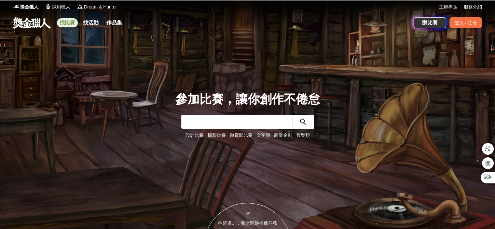
click at [68, 24] on link "找比賽" at bounding box center [67, 22] width 21 height 9
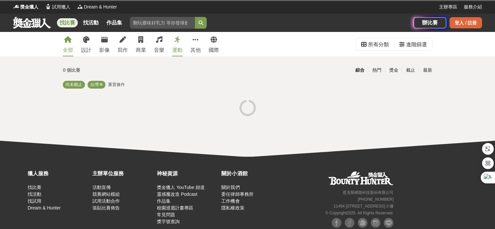
click at [462, 20] on div "登入 / 註冊" at bounding box center [465, 22] width 33 height 11
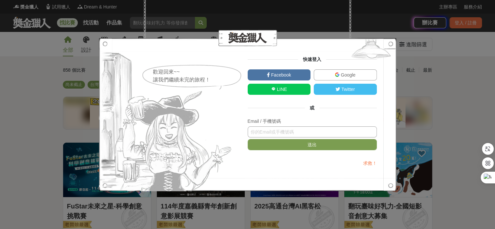
click at [261, 133] on input "text" at bounding box center [312, 131] width 129 height 11
type input "@"
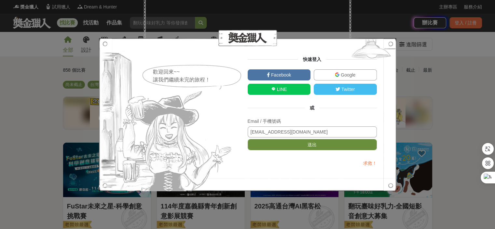
type input "[EMAIL_ADDRESS][DOMAIN_NAME]"
click at [298, 144] on button "送出" at bounding box center [312, 144] width 129 height 11
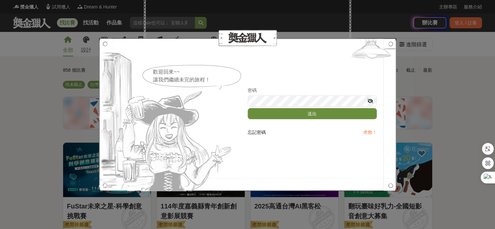
click at [285, 116] on button "送出" at bounding box center [312, 113] width 129 height 11
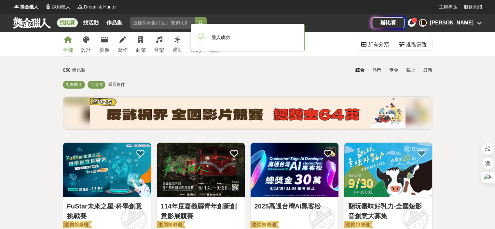
click at [414, 21] on icon at bounding box center [411, 22] width 5 height 5
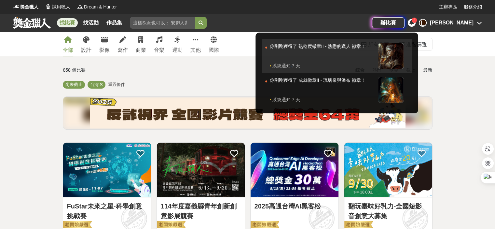
click at [404, 58] on div at bounding box center [391, 56] width 26 height 26
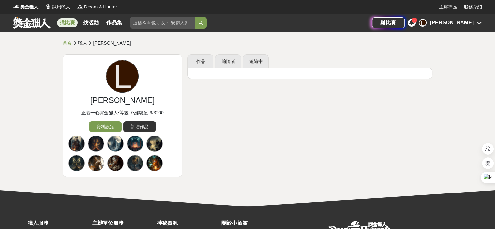
click at [64, 21] on link "找比賽" at bounding box center [67, 22] width 21 height 9
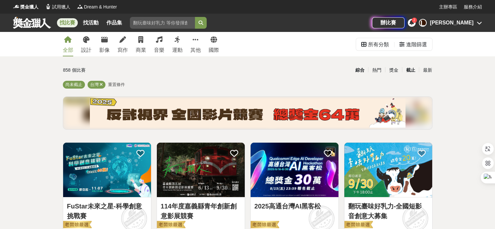
click at [411, 69] on div "截止" at bounding box center [410, 69] width 17 height 11
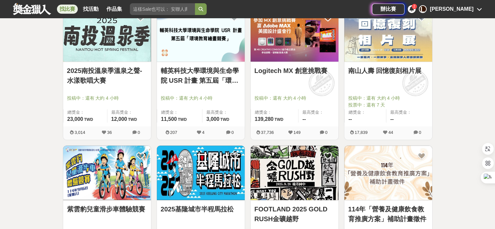
scroll to position [423, 0]
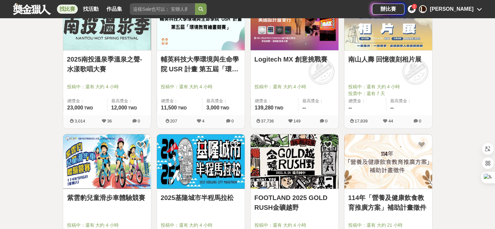
click at [360, 60] on link "南山人壽 回憶復刻相片展" at bounding box center [388, 59] width 80 height 10
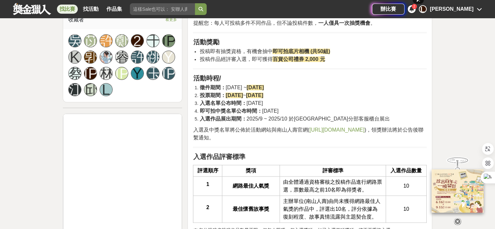
scroll to position [553, 0]
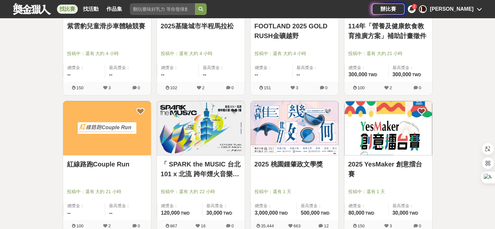
scroll to position [618, 0]
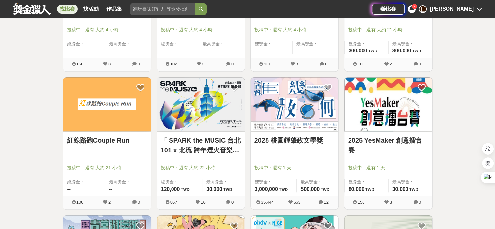
click at [301, 138] on link "2025 桃園鍾肇政文學獎" at bounding box center [294, 140] width 80 height 10
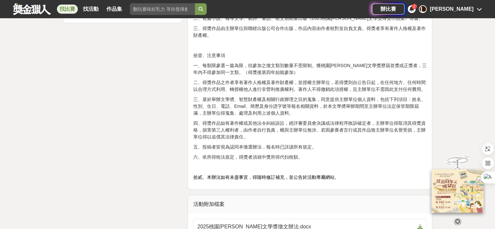
scroll to position [1073, 0]
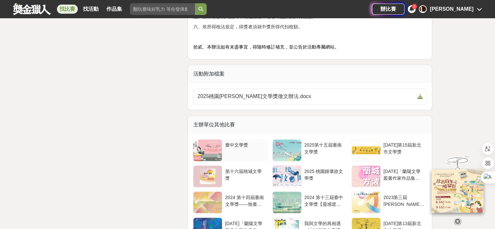
click at [238, 145] on div "臺中文學獎" at bounding box center [245, 147] width 41 height 12
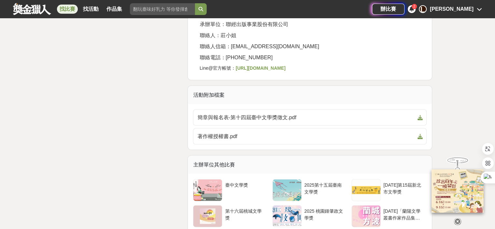
scroll to position [1464, 0]
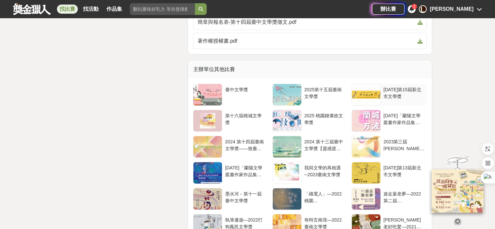
click at [392, 86] on div "[DATE]第15屆新北市文學獎" at bounding box center [403, 92] width 41 height 12
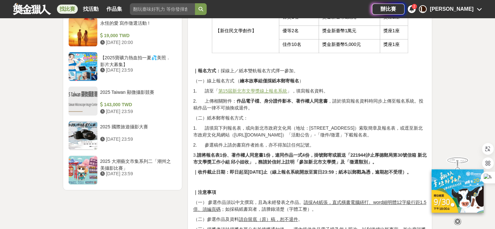
scroll to position [748, 0]
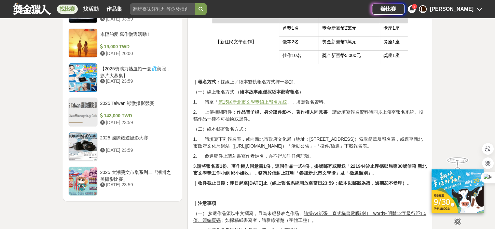
click at [267, 101] on u "第15屆新北市文學獎線上報名系統" at bounding box center [252, 101] width 69 height 5
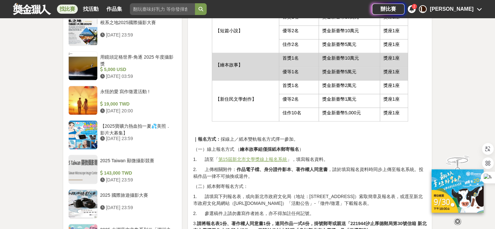
scroll to position [683, 0]
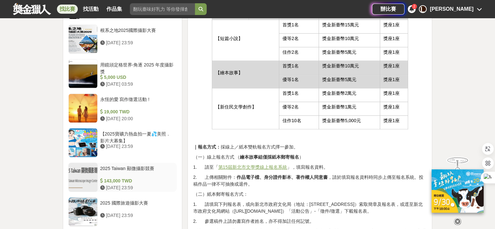
click at [121, 165] on div "2025 Taiwan 顯微攝影競賽" at bounding box center [137, 171] width 74 height 12
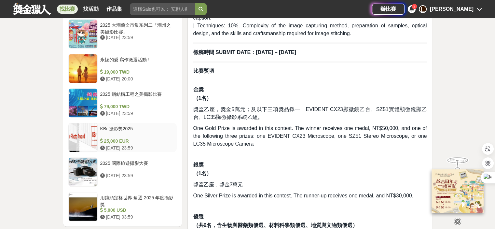
scroll to position [745, 0]
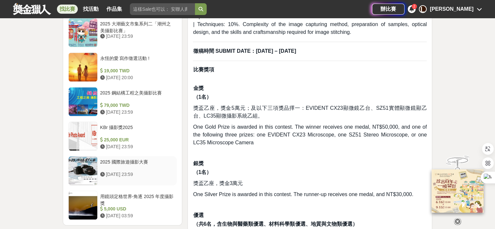
click at [135, 161] on div "2025 國際旅遊攝影大賽" at bounding box center [137, 164] width 74 height 12
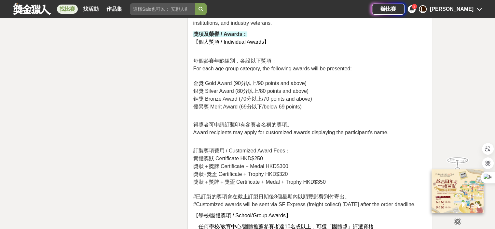
scroll to position [1099, 0]
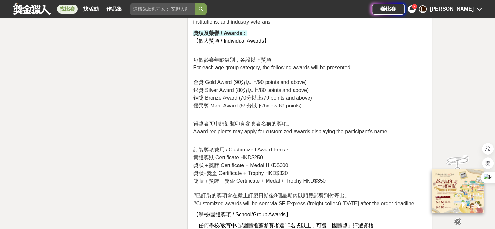
click at [417, 7] on div "2" at bounding box center [413, 6] width 5 height 5
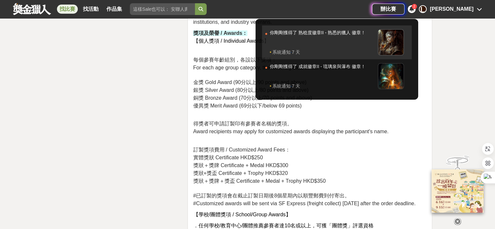
click at [404, 42] on div at bounding box center [391, 42] width 26 height 26
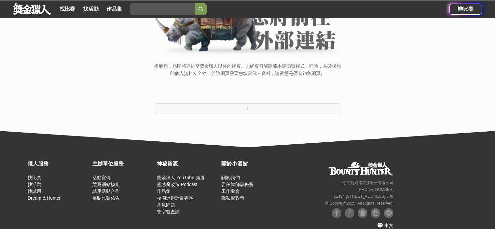
scroll to position [85, 0]
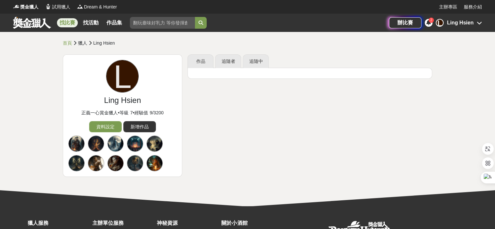
click at [72, 24] on link "找比賽" at bounding box center [67, 22] width 21 height 9
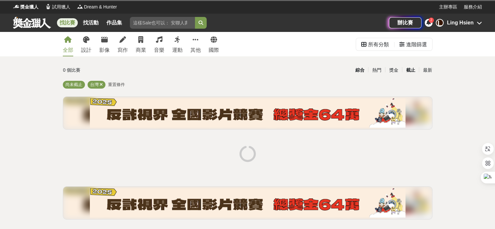
click at [410, 71] on div "截止" at bounding box center [410, 69] width 17 height 11
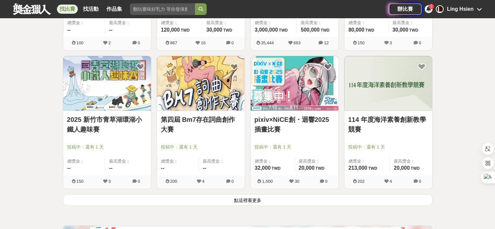
scroll to position [781, 0]
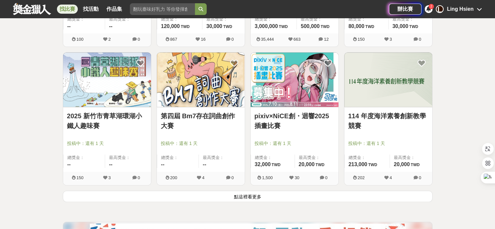
click at [247, 196] on button "點這裡看更多" at bounding box center [247, 195] width 369 height 11
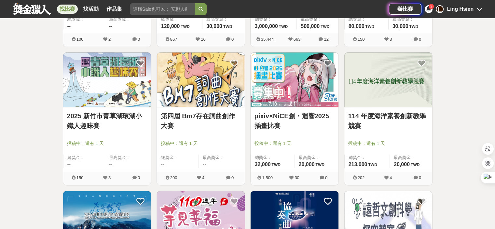
click at [213, 117] on link "第四屆 Bm7存在詞曲創作大賽" at bounding box center [201, 121] width 80 height 20
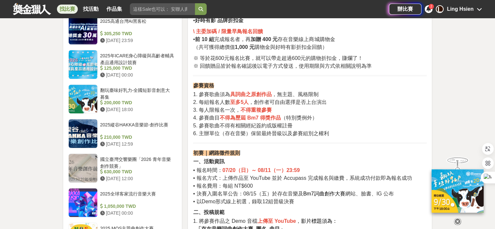
scroll to position [520, 0]
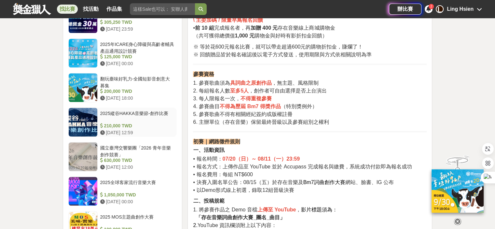
click at [108, 111] on div "2025縱谷HAKKA音樂節-創作比賽" at bounding box center [137, 116] width 74 height 12
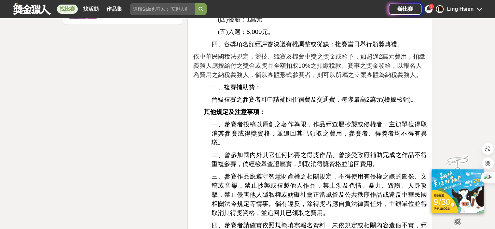
scroll to position [1105, 0]
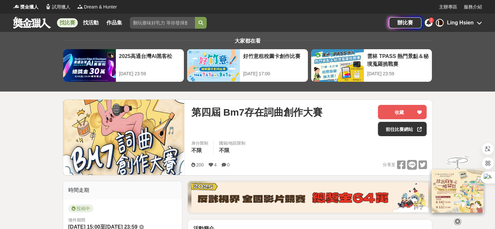
scroll to position [33, 0]
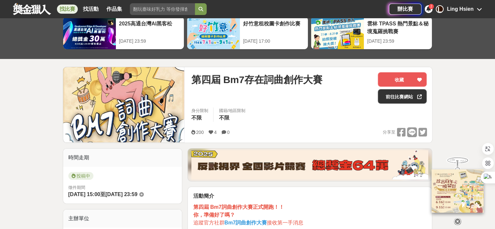
click at [64, 6] on link "找比賽" at bounding box center [67, 9] width 21 height 9
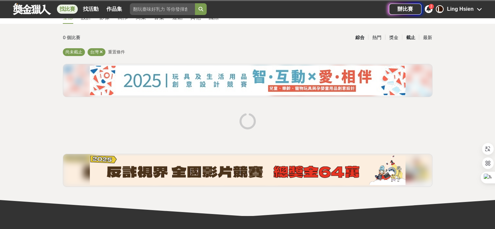
click at [409, 36] on div "截止" at bounding box center [410, 37] width 17 height 11
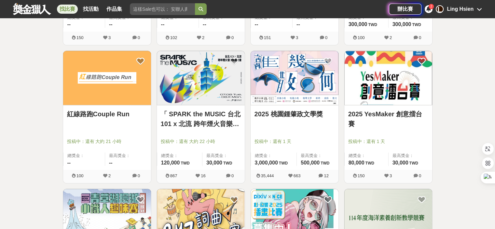
scroll to position [683, 0]
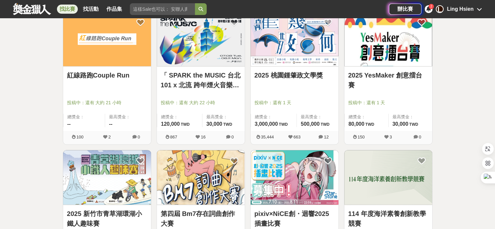
click at [294, 77] on link "2025 桃園鍾肇政文學獎" at bounding box center [294, 75] width 80 height 10
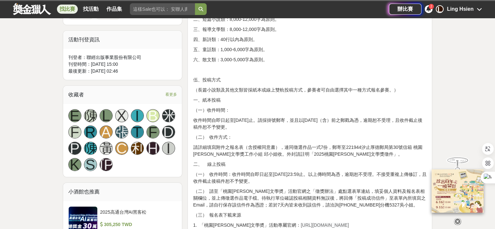
scroll to position [358, 0]
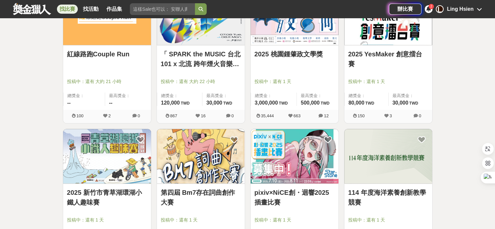
scroll to position [716, 0]
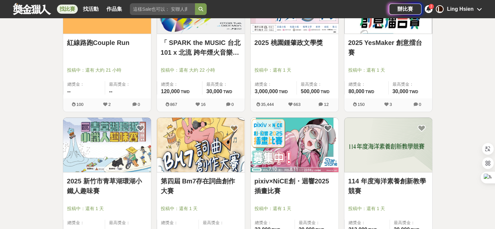
click at [214, 181] on link "第四屆 Bm7存在詞曲創作大賽" at bounding box center [201, 186] width 80 height 20
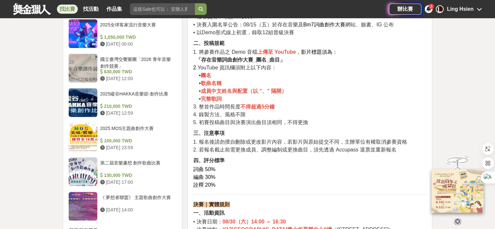
scroll to position [781, 0]
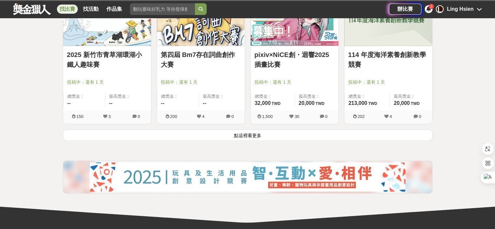
scroll to position [846, 0]
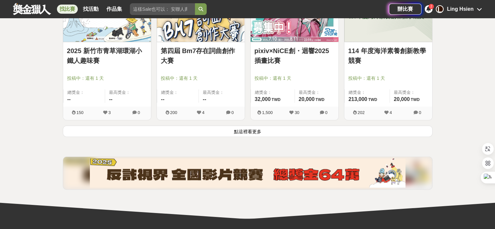
click at [246, 132] on button "點這裡看更多" at bounding box center [247, 130] width 369 height 11
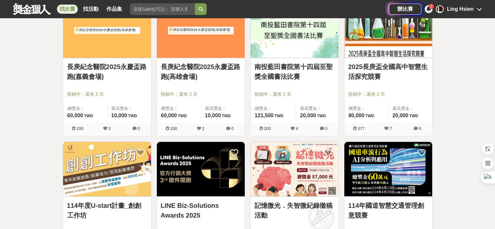
scroll to position [1171, 0]
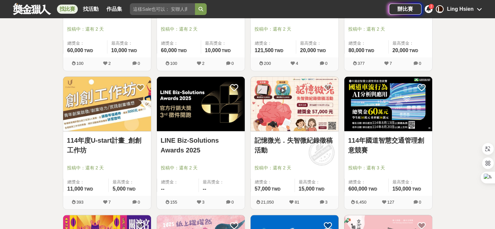
click at [194, 140] on link "LINE Biz-Solutions Awards 2025" at bounding box center [201, 145] width 80 height 20
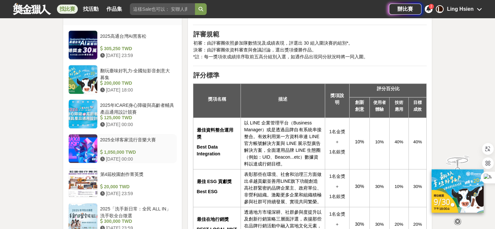
scroll to position [455, 0]
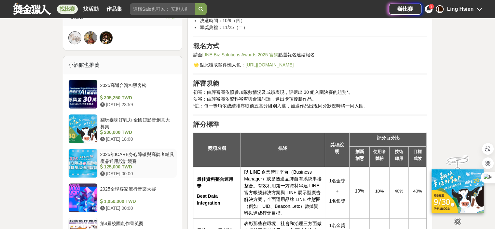
click at [122, 159] on div "2025年ICARE身心障礙與高齡者輔具產品通用設計競賽" at bounding box center [137, 157] width 74 height 12
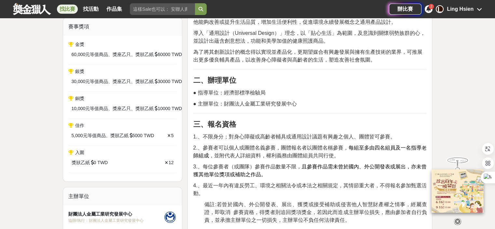
scroll to position [228, 0]
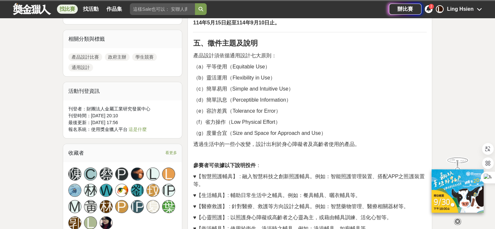
scroll to position [455, 0]
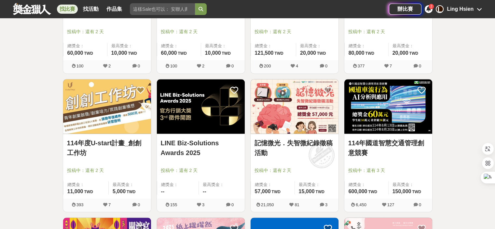
scroll to position [1171, 0]
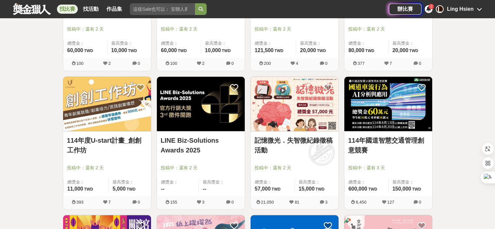
click at [312, 140] on link "記憶微光．失智微紀錄徵稿活動" at bounding box center [294, 145] width 80 height 20
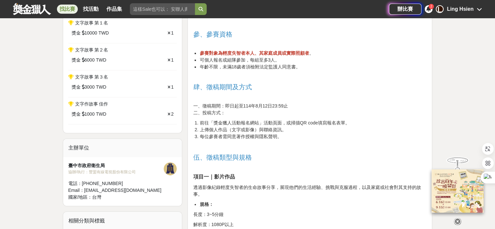
scroll to position [358, 0]
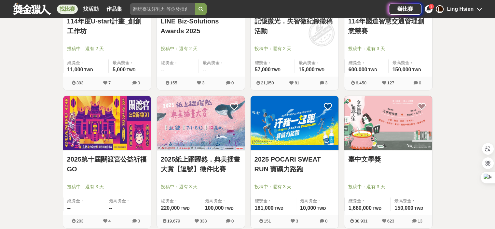
scroll to position [1301, 0]
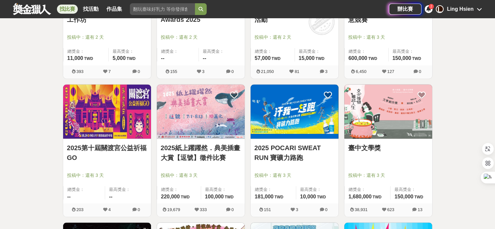
click at [221, 157] on link "2025紙上躍躍然．典美插畫大賞【逗號】徵件比賽" at bounding box center [201, 153] width 80 height 20
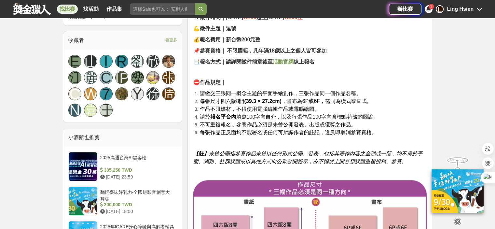
scroll to position [520, 0]
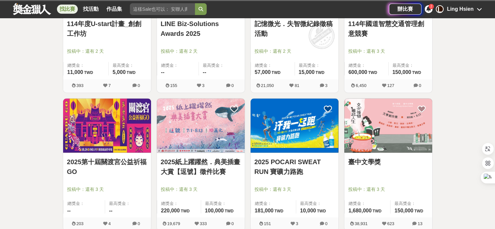
scroll to position [1301, 0]
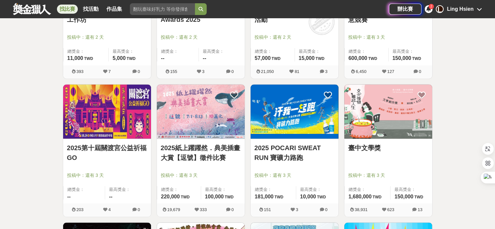
click at [363, 144] on link "臺中文學獎" at bounding box center [388, 148] width 80 height 10
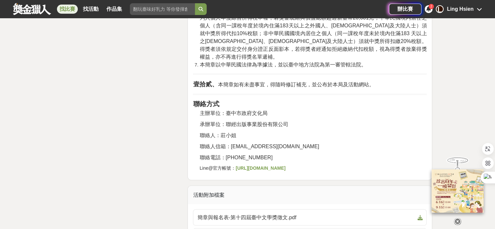
scroll to position [1366, 0]
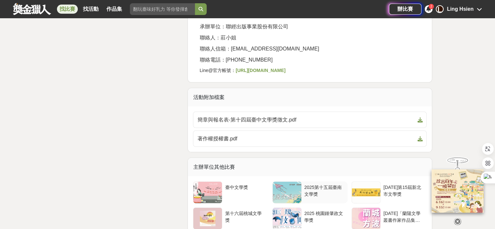
click at [312, 184] on div "2025第十五屆臺南文學獎" at bounding box center [324, 190] width 41 height 12
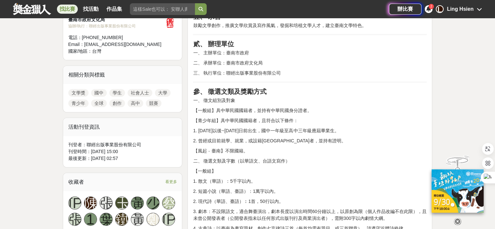
scroll to position [260, 0]
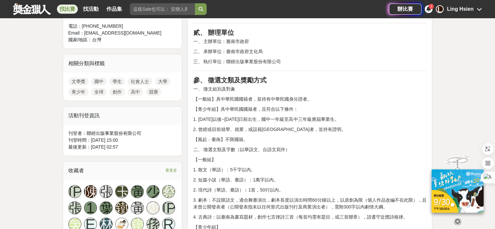
click at [228, 139] on p "【風起 ‧ 臺南】不限國籍。" at bounding box center [310, 139] width 234 height 7
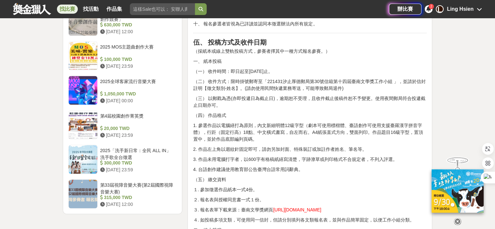
scroll to position [911, 0]
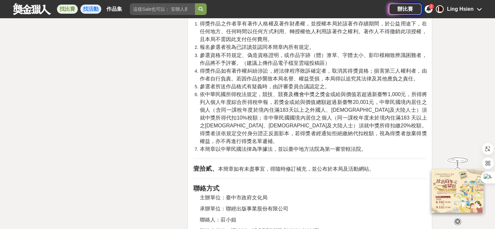
scroll to position [1138, 0]
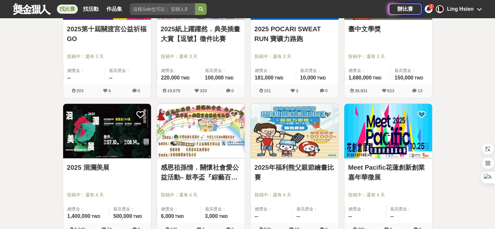
scroll to position [1431, 0]
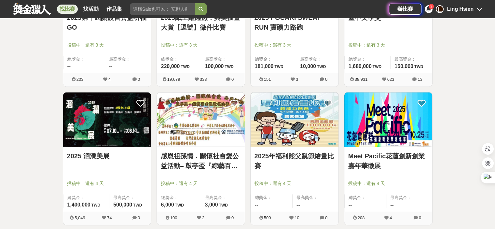
click at [94, 156] on link "2025 洄瀾美展" at bounding box center [107, 156] width 80 height 10
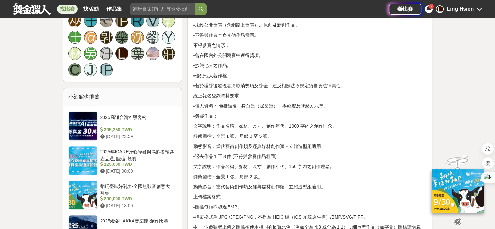
scroll to position [520, 0]
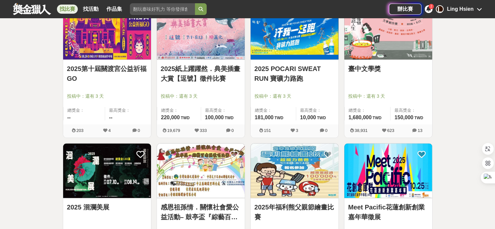
scroll to position [1431, 0]
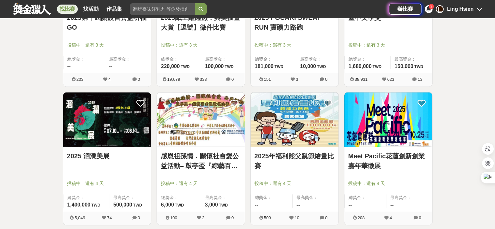
click at [206, 156] on link "感恩祖孫情．關懷社會愛公益活動– 鼓亭盃『綜藝百老匯』歌唱比賽" at bounding box center [201, 161] width 80 height 20
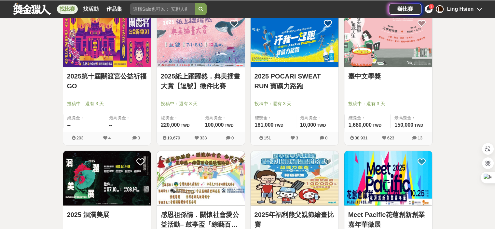
scroll to position [1431, 0]
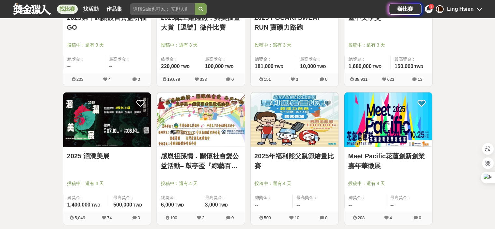
click at [282, 152] on link "2025年福利熊父親節繪畫比賽" at bounding box center [294, 161] width 80 height 20
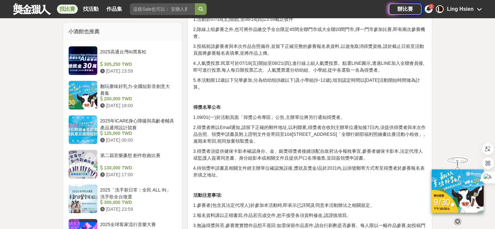
scroll to position [520, 0]
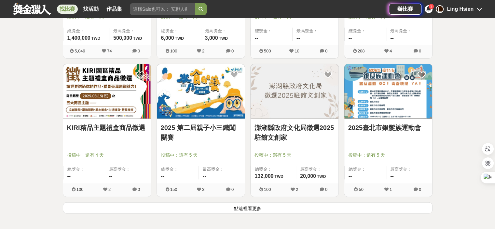
scroll to position [1659, 0]
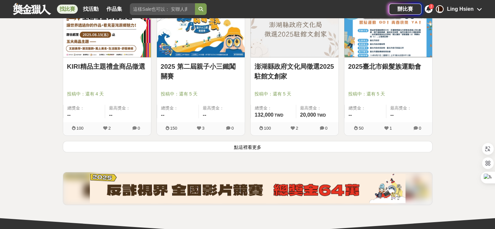
click at [257, 147] on button "點這裡看更多" at bounding box center [247, 146] width 369 height 11
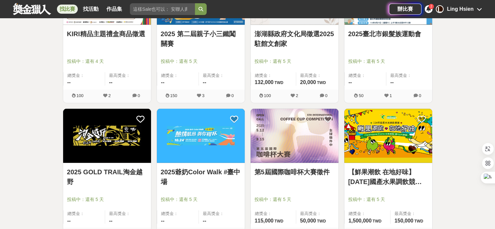
scroll to position [1789, 0]
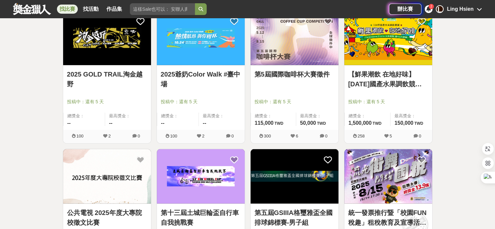
click at [300, 73] on link "第5屆國際咖啡杯大賽徵件" at bounding box center [294, 74] width 80 height 10
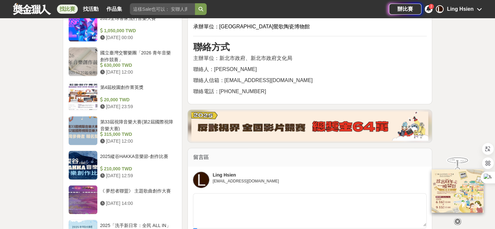
scroll to position [748, 0]
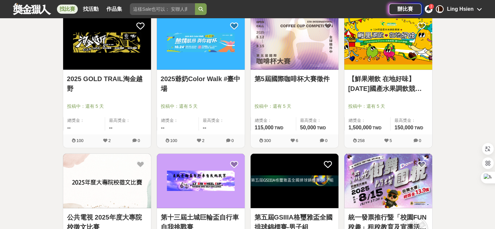
scroll to position [1789, 0]
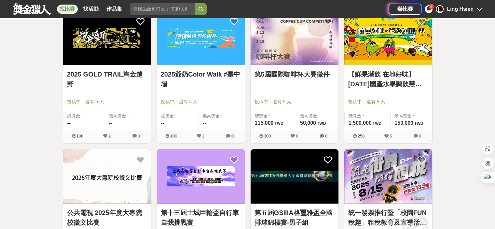
click at [304, 76] on link "第5屆國際咖啡杯大賽徵件" at bounding box center [294, 74] width 80 height 10
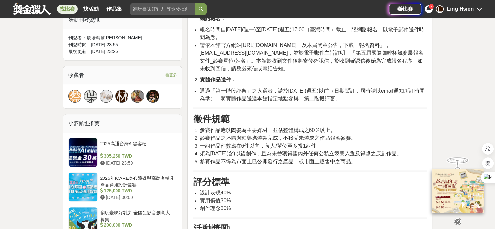
scroll to position [390, 0]
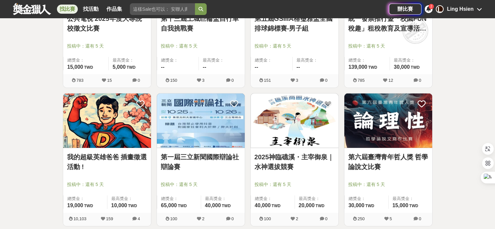
scroll to position [1984, 0]
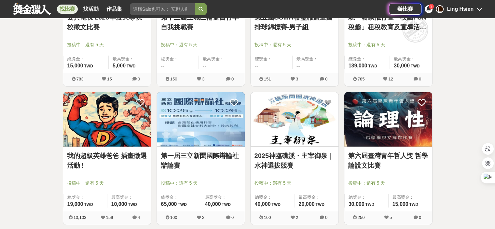
click at [100, 154] on link "我的超級英雄爸爸 插畫徵選活動 !" at bounding box center [107, 161] width 80 height 20
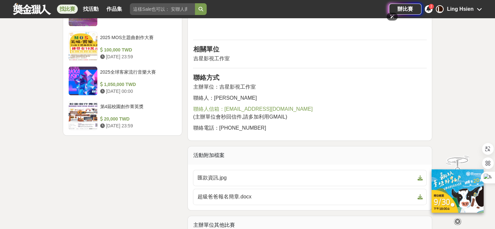
scroll to position [943, 0]
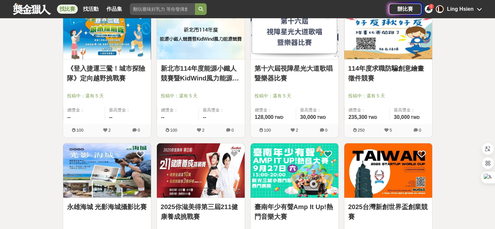
scroll to position [2212, 0]
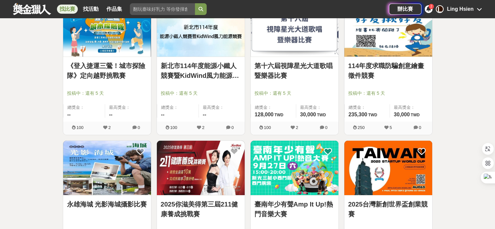
click at [118, 201] on link "永雄海城 光影海城攝影比賽" at bounding box center [107, 204] width 80 height 10
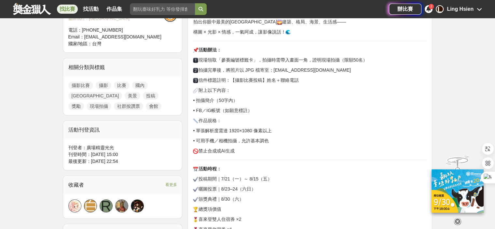
scroll to position [325, 0]
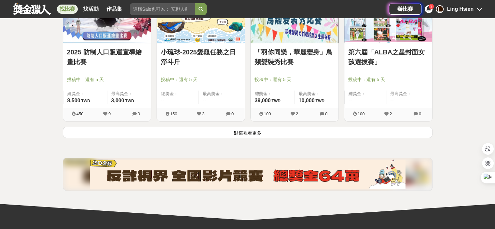
scroll to position [2504, 0]
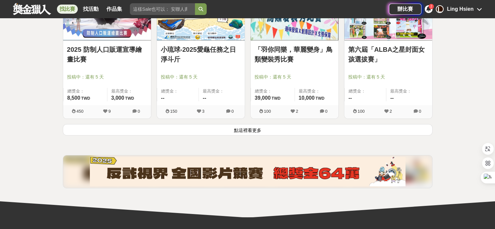
click at [248, 127] on button "點這裡看更多" at bounding box center [247, 129] width 369 height 11
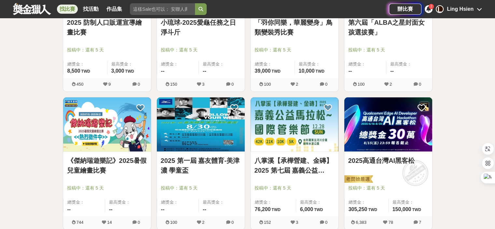
scroll to position [2569, 0]
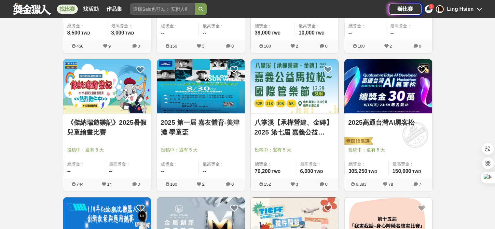
click at [118, 123] on link "《傑納瑞遊樂記》2025暑假兒童繪畫比賽" at bounding box center [107, 127] width 80 height 20
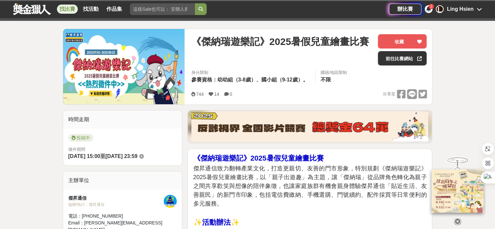
scroll to position [65, 0]
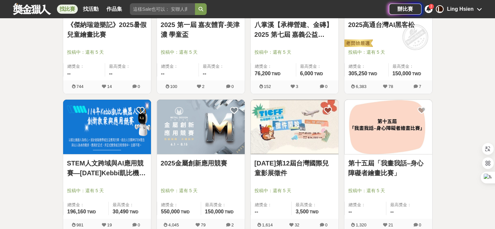
scroll to position [2765, 0]
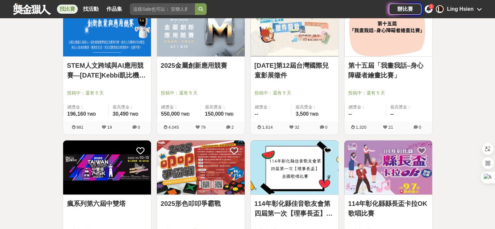
click at [393, 68] on link "第十五屆「我畫我話–身心障礙者繪畫比賽」" at bounding box center [388, 70] width 80 height 20
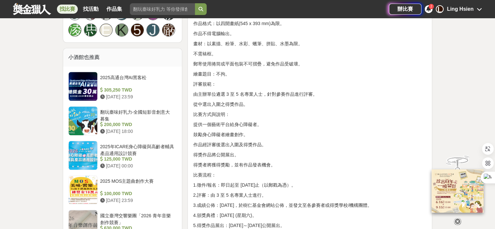
scroll to position [553, 0]
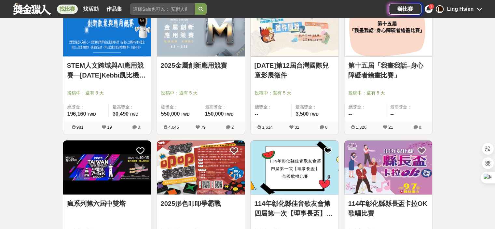
scroll to position [2797, 0]
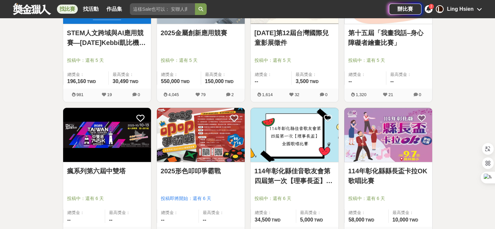
click at [202, 137] on img at bounding box center [201, 135] width 88 height 54
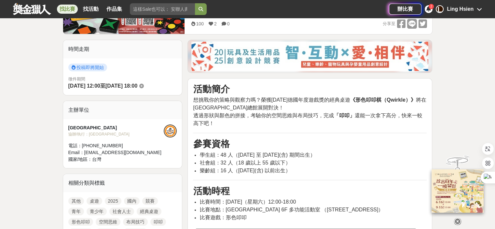
scroll to position [130, 0]
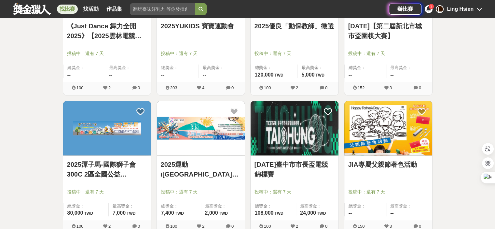
scroll to position [3122, 0]
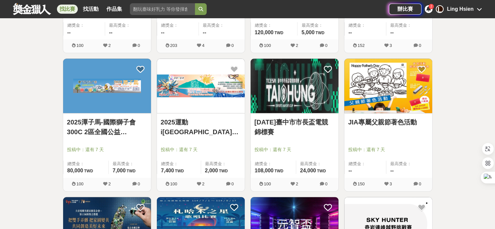
click at [376, 125] on div "JIA專屬父親節著色活動" at bounding box center [388, 125] width 80 height 17
click at [385, 118] on link "JIA專屬父親節著色活動" at bounding box center [388, 122] width 80 height 10
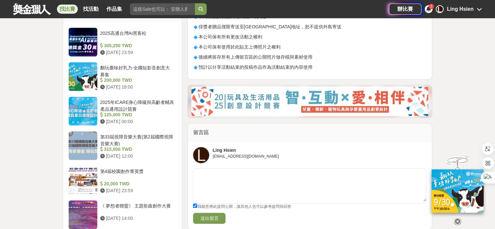
scroll to position [488, 0]
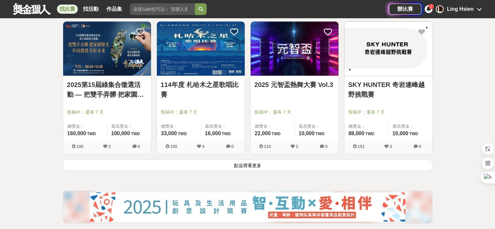
scroll to position [3350, 0]
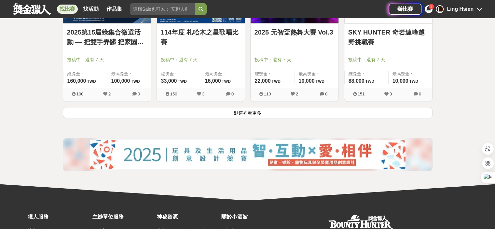
click at [247, 112] on button "點這裡看更多" at bounding box center [247, 112] width 369 height 11
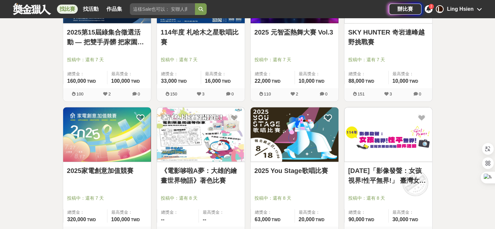
click at [208, 167] on link "《電影哆啦A夢：大雄的繪畫世界物語》著色比賽" at bounding box center [201, 176] width 80 height 20
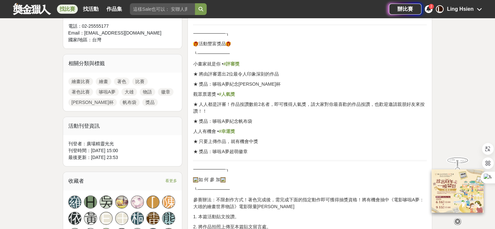
scroll to position [423, 0]
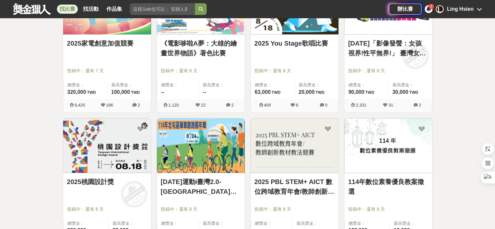
scroll to position [3513, 0]
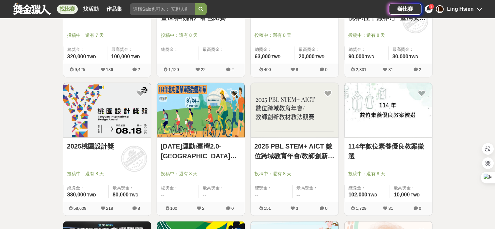
click at [103, 143] on link "2025桃園設計獎" at bounding box center [107, 146] width 80 height 10
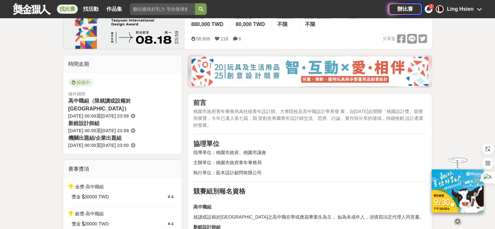
scroll to position [195, 0]
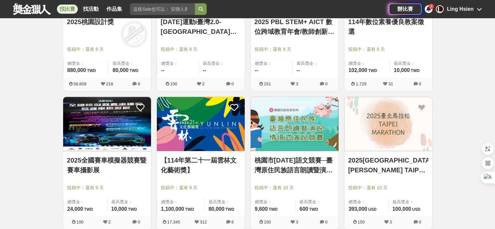
scroll to position [3675, 0]
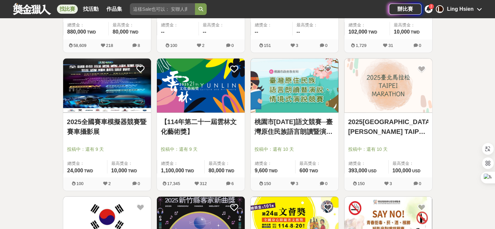
click at [206, 117] on link "【114年第二十一屆雲林文化藝術獎】" at bounding box center [201, 126] width 80 height 20
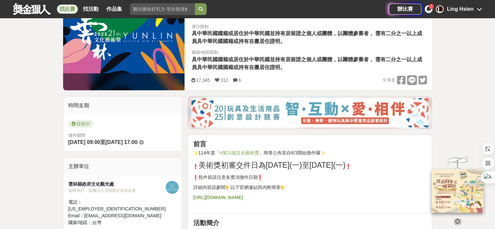
scroll to position [33, 0]
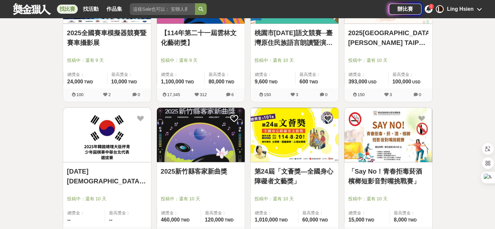
scroll to position [3838, 0]
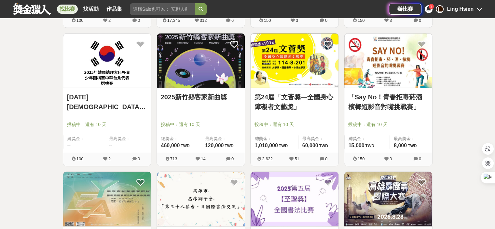
click at [303, 97] on link "第24屆「文薈獎—全國身心障礙者文藝獎」" at bounding box center [294, 102] width 80 height 20
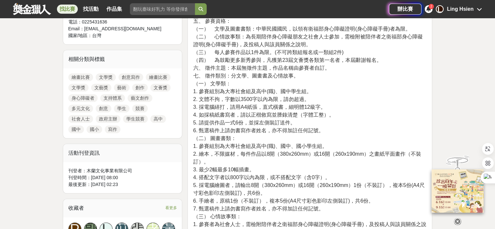
scroll to position [228, 0]
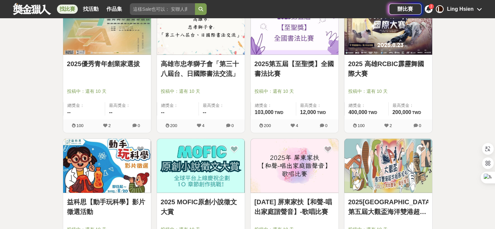
scroll to position [4033, 0]
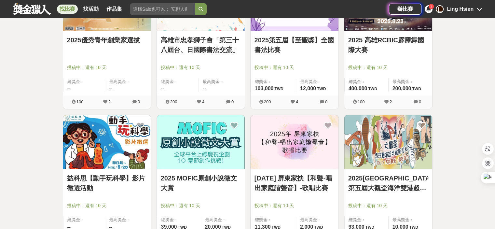
click at [206, 175] on link "2025 MOFIC原創小說徵文大賞" at bounding box center [201, 183] width 80 height 20
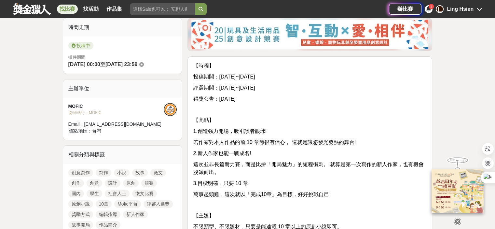
scroll to position [33, 0]
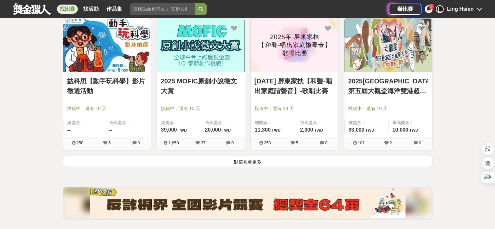
scroll to position [4130, 0]
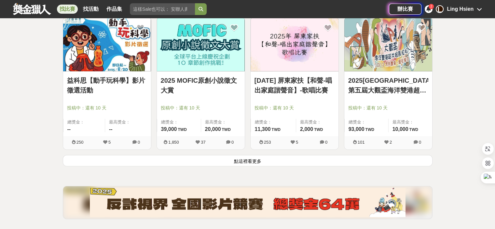
click at [249, 155] on button "點這裡看更多" at bounding box center [247, 160] width 369 height 11
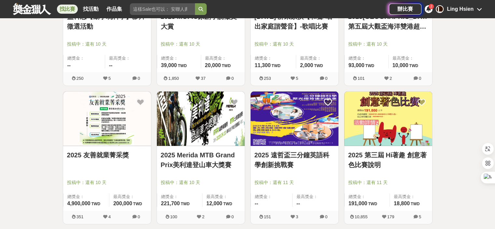
scroll to position [4196, 0]
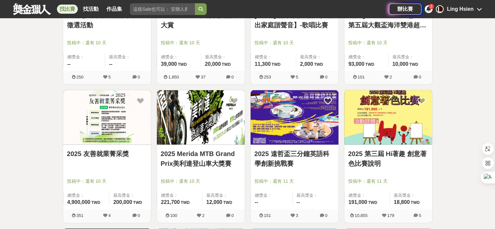
click at [389, 149] on link "2025 第三屆 Hi著趣 創意著色比賽說明" at bounding box center [388, 159] width 80 height 20
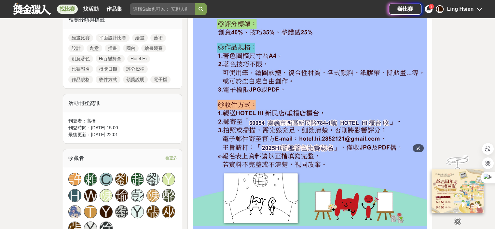
scroll to position [325, 0]
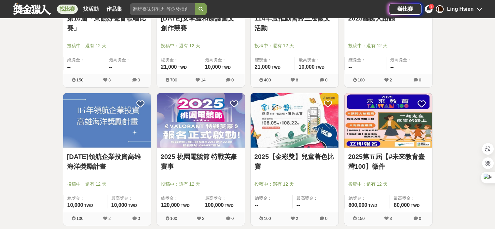
scroll to position [4618, 0]
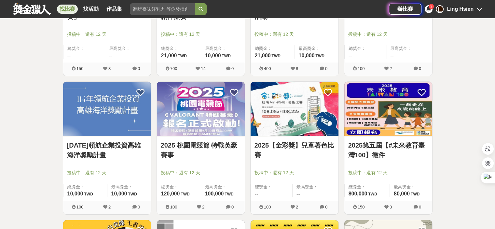
click at [289, 140] on link "2025【金彩獎】兒童著色比賽" at bounding box center [294, 150] width 80 height 20
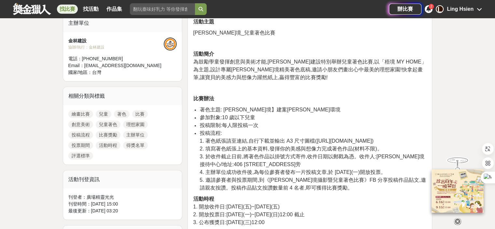
scroll to position [260, 0]
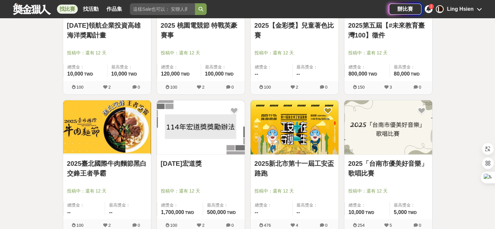
scroll to position [4781, 0]
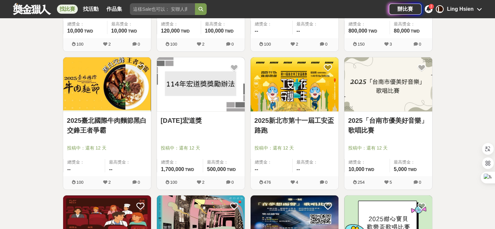
click at [189, 117] on link "[DATE]宏道獎" at bounding box center [201, 120] width 80 height 10
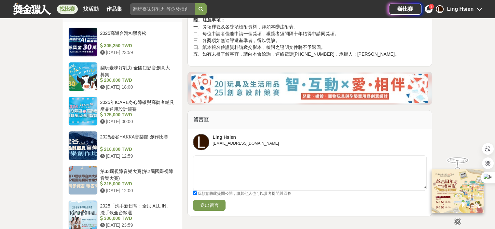
scroll to position [488, 0]
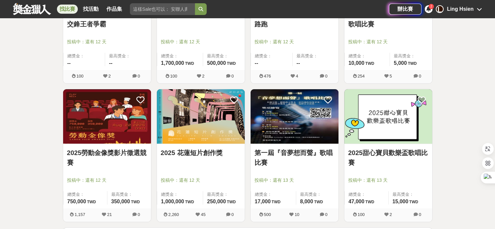
scroll to position [4911, 0]
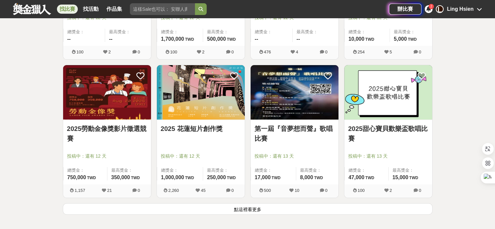
click at [245, 207] on button "點這裡看更多" at bounding box center [247, 208] width 369 height 11
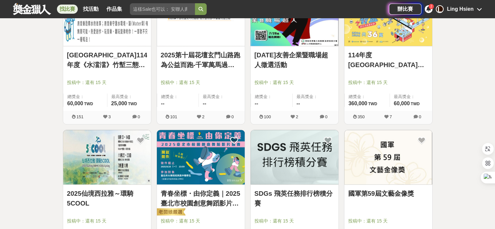
scroll to position [5431, 0]
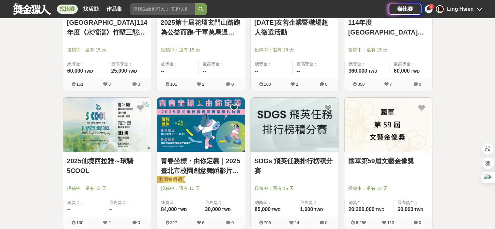
click at [408, 157] on link "國軍第59屆文藝金像獎" at bounding box center [388, 161] width 80 height 10
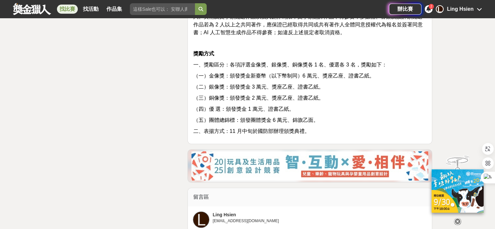
scroll to position [1008, 0]
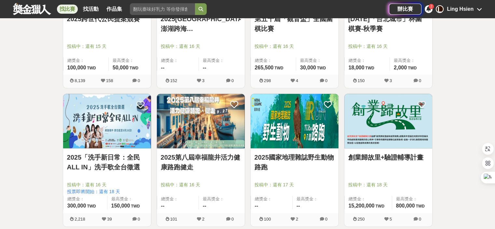
scroll to position [5789, 0]
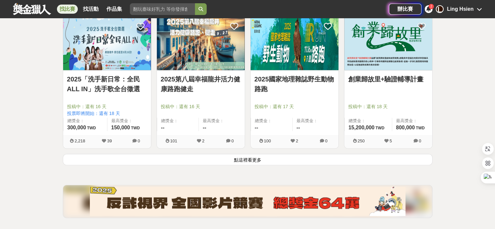
click at [251, 157] on button "點這裡看更多" at bounding box center [247, 159] width 369 height 11
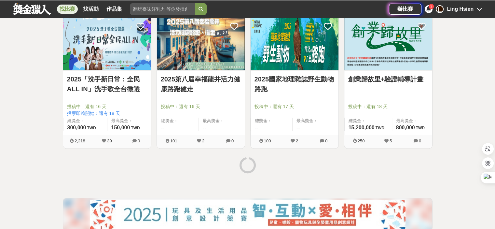
scroll to position [5887, 0]
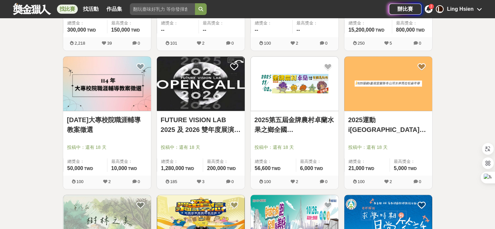
click at [202, 117] on link "FUTURE VISION LAB 2025 及 2026 雙年度展演計畫徵件" at bounding box center [201, 125] width 80 height 20
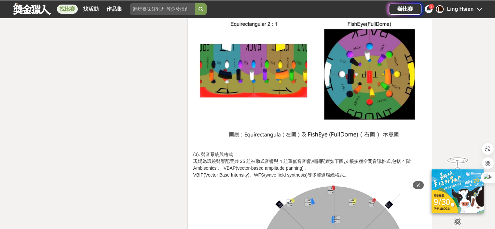
scroll to position [1236, 0]
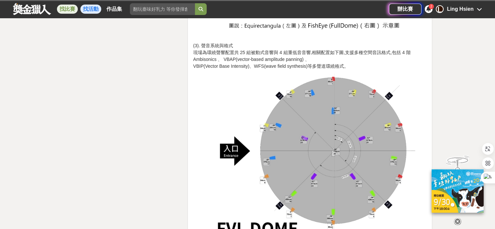
click at [92, 10] on link "找活動" at bounding box center [90, 9] width 21 height 9
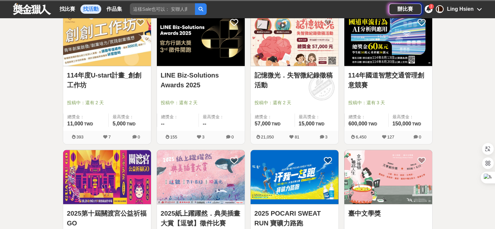
scroll to position [111, 0]
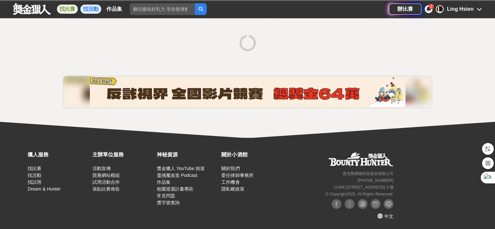
click at [69, 7] on link "找比賽" at bounding box center [67, 9] width 21 height 9
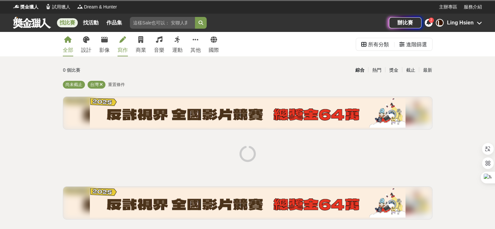
click at [122, 44] on link "寫作" at bounding box center [122, 44] width 10 height 24
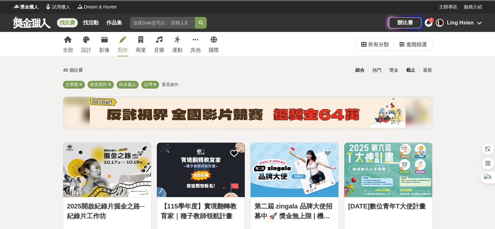
click at [407, 69] on div "截止" at bounding box center [410, 69] width 17 height 11
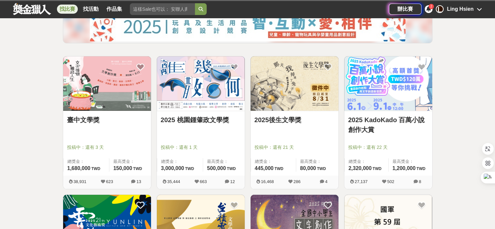
scroll to position [98, 0]
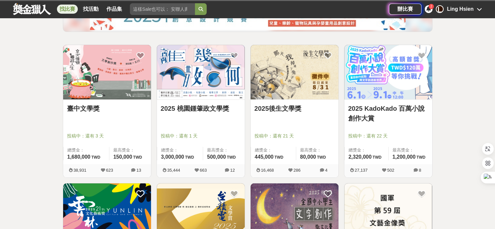
click at [286, 106] on link "2025後生文學獎" at bounding box center [294, 108] width 80 height 10
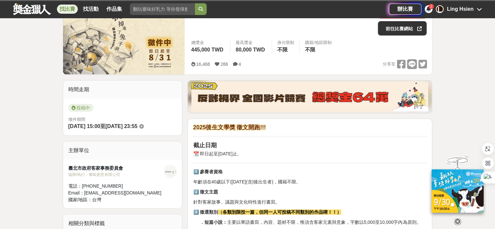
scroll to position [98, 0]
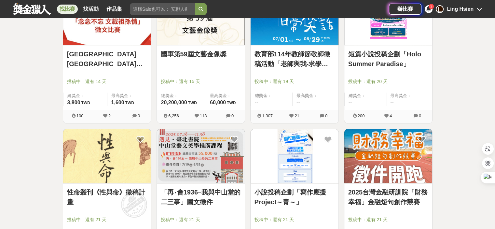
scroll to position [650, 0]
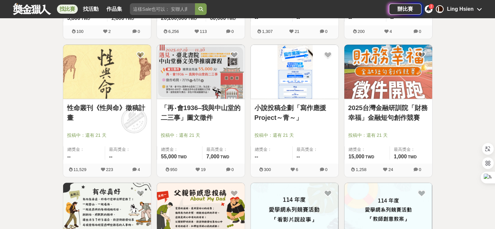
click at [118, 108] on link "性命叢刊《性與命》徵稿計畫" at bounding box center [107, 113] width 80 height 20
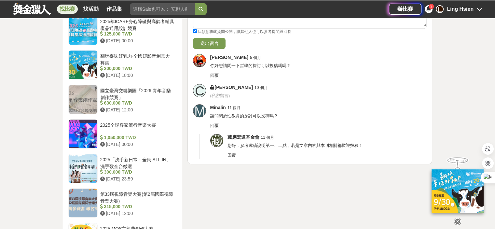
scroll to position [618, 0]
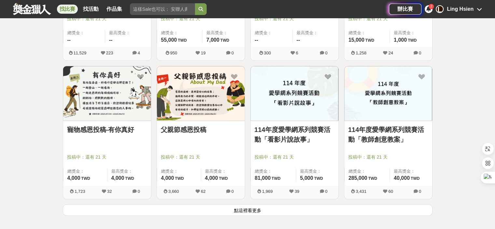
scroll to position [781, 0]
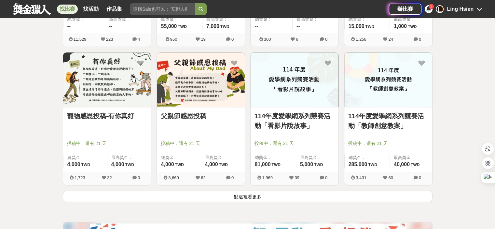
click at [104, 117] on link "寵物感恩投稿-有你真好" at bounding box center [107, 116] width 80 height 10
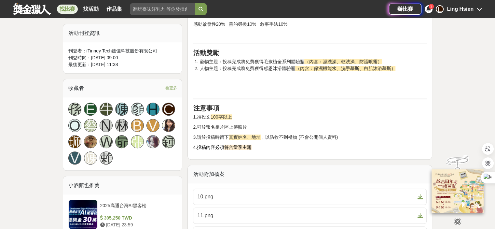
scroll to position [423, 0]
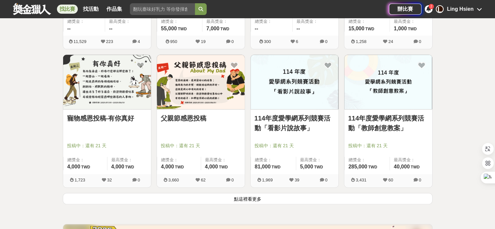
scroll to position [781, 0]
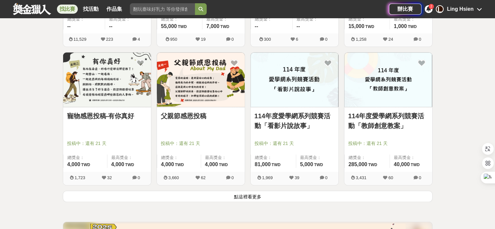
click at [179, 114] on link "父親節感恩投稿" at bounding box center [201, 116] width 80 height 10
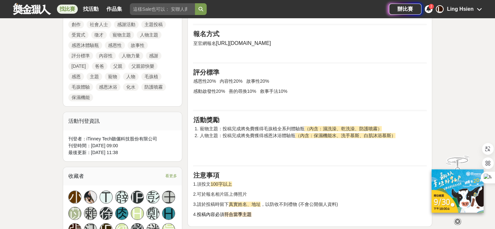
scroll to position [455, 0]
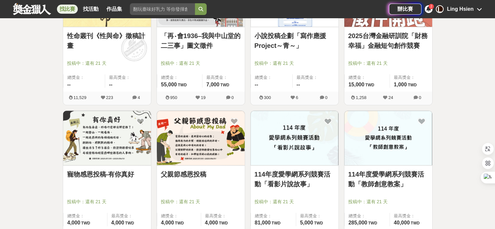
scroll to position [781, 0]
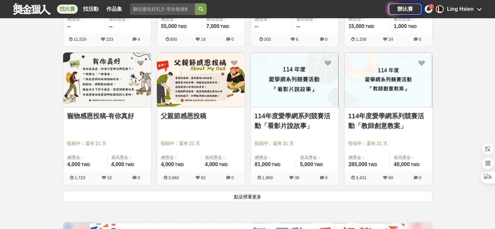
click at [245, 193] on button "點這裡看更多" at bounding box center [247, 195] width 369 height 11
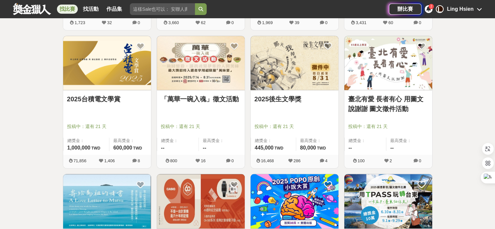
scroll to position [943, 0]
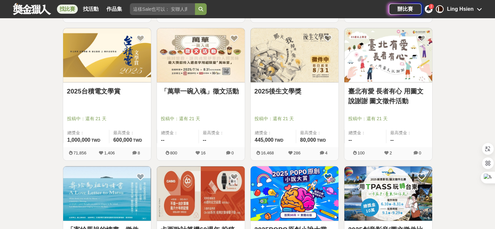
click at [98, 92] on link "2025台積電文學賞" at bounding box center [107, 91] width 80 height 10
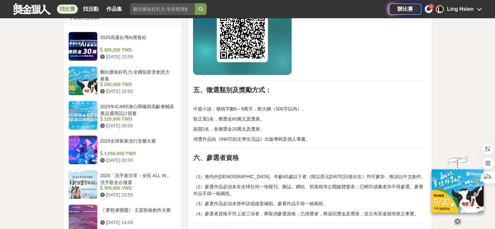
scroll to position [553, 0]
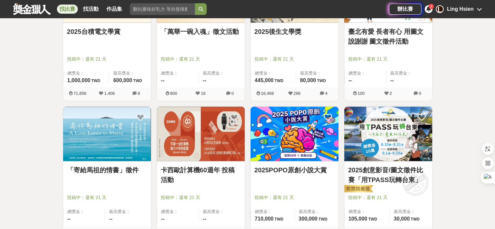
scroll to position [1008, 0]
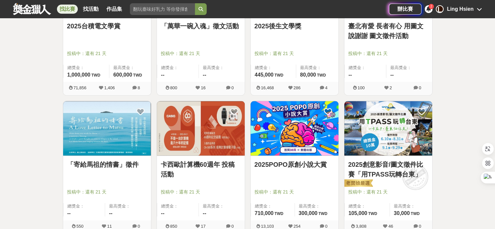
click at [111, 164] on link "「寄給馬祖的情書」徵件" at bounding box center [107, 164] width 80 height 10
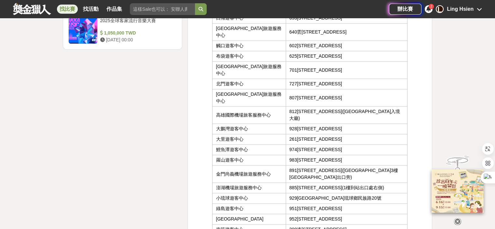
scroll to position [1041, 0]
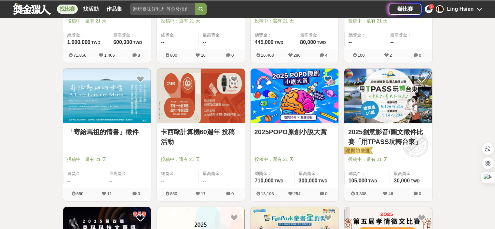
scroll to position [1008, 0]
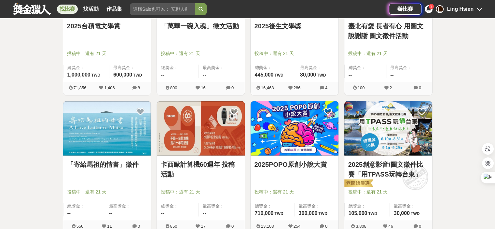
click at [213, 165] on link "卡西歐計算機60週年 投稿活動" at bounding box center [201, 169] width 80 height 20
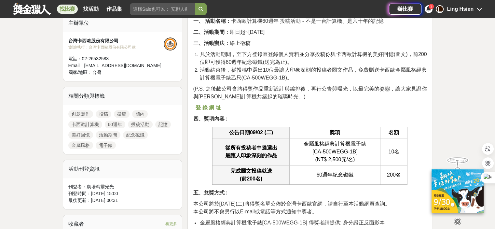
scroll to position [390, 0]
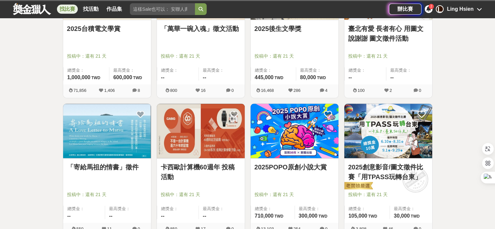
scroll to position [1008, 0]
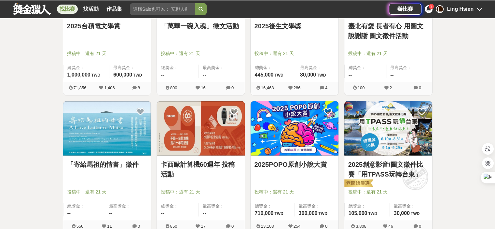
click at [292, 163] on link "2025POPO原創小說大賞" at bounding box center [294, 164] width 80 height 10
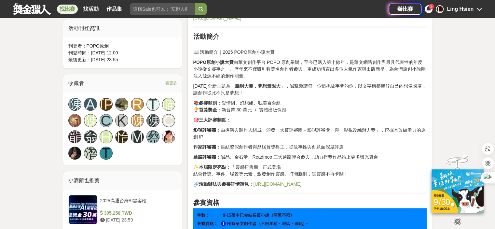
scroll to position [390, 0]
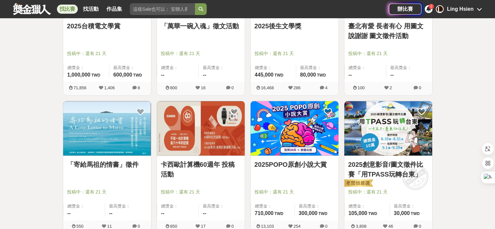
scroll to position [1138, 0]
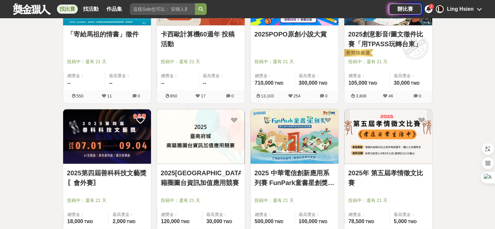
click at [301, 182] on link "2025 中華電信創新應用系列賽 FunPark童書星創獎 數位繪本徵選與創意說故事競賽" at bounding box center [294, 177] width 80 height 20
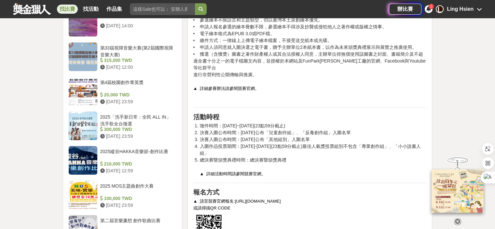
scroll to position [716, 0]
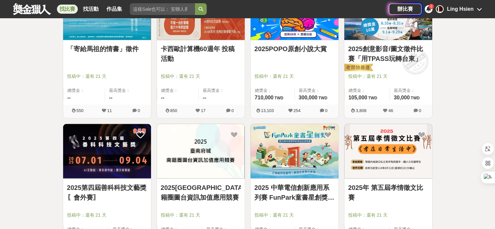
scroll to position [1138, 0]
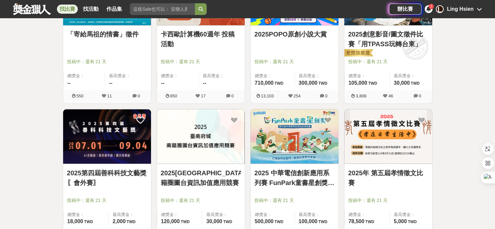
click at [405, 173] on link "2025年 第五屆孝情徵文比賽" at bounding box center [388, 177] width 80 height 20
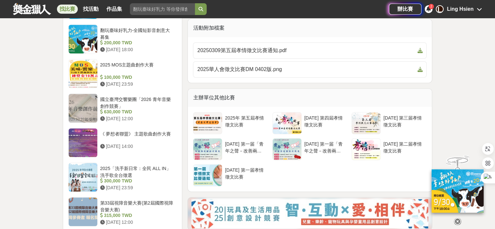
scroll to position [618, 0]
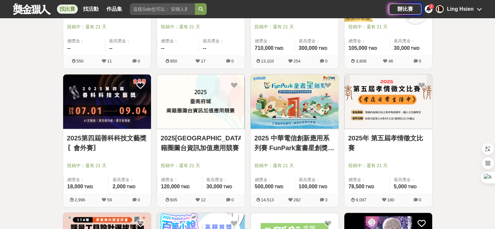
scroll to position [1301, 0]
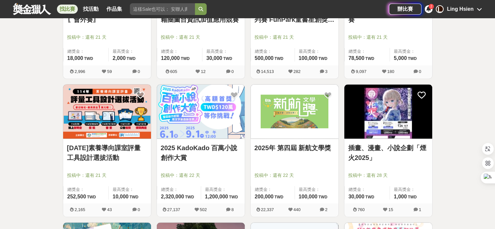
click at [203, 149] on link "2025 KadoKado 百萬小說創作大賞" at bounding box center [201, 153] width 80 height 20
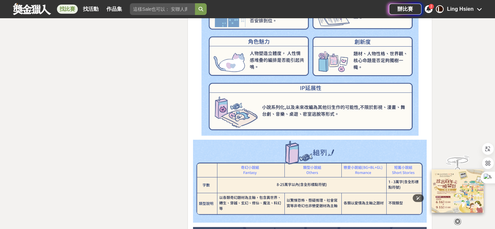
scroll to position [1464, 0]
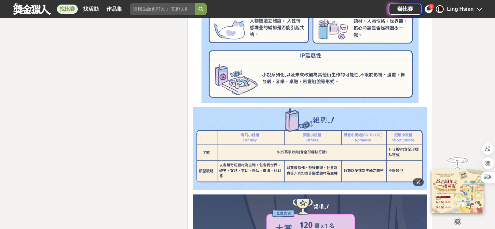
click at [406, 171] on img at bounding box center [310, 148] width 234 height 83
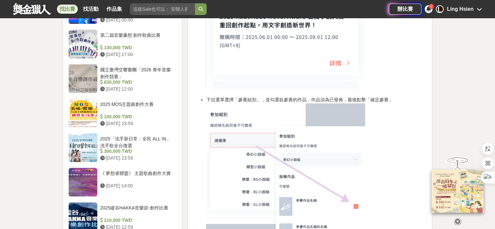
scroll to position [0, 0]
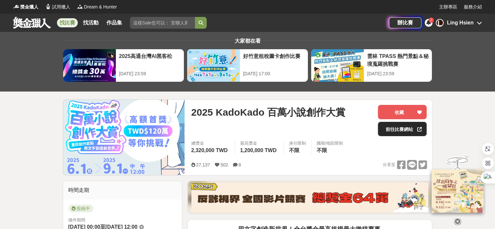
click at [408, 131] on link "前往比賽網站" at bounding box center [402, 129] width 49 height 14
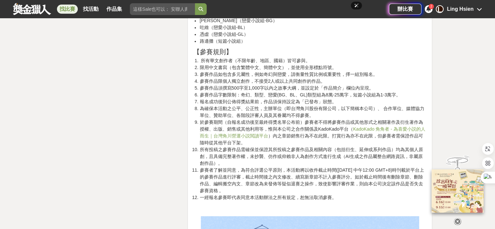
scroll to position [976, 0]
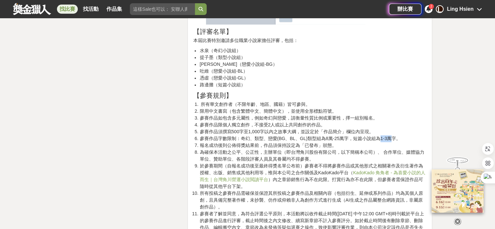
drag, startPoint x: 378, startPoint y: 137, endPoint x: 391, endPoint y: 136, distance: 13.7
click at [391, 136] on li "參賽作品字數限制：奇幻、類型、戀愛(BG、BL、GL)類型組為8萬-25萬字，短篇小說組為1-3萬字。" at bounding box center [312, 138] width 227 height 7
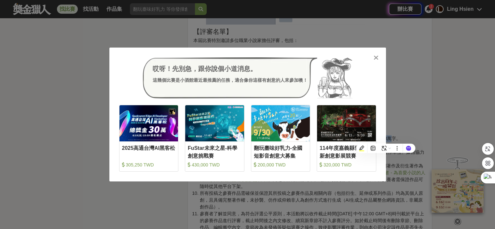
copy li "1-3萬"
drag, startPoint x: 437, startPoint y: 5, endPoint x: 123, endPoint y: 35, distance: 315.3
click at [123, 35] on div "哎呀！先別急，跟你說個小道消息。 這幾個比賽是小酒館最近最推薦的任務，適合像你這樣有創意的人來參加噢！ 收藏 2025高通台灣AI黑客松 305,250 TW…" at bounding box center [247, 114] width 495 height 229
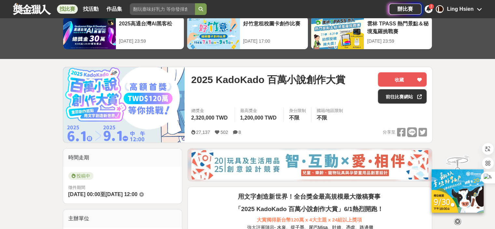
scroll to position [0, 0]
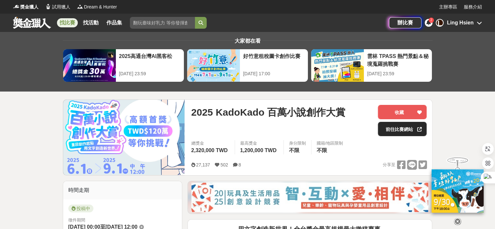
click at [399, 134] on link "前往比賽網站" at bounding box center [402, 129] width 49 height 14
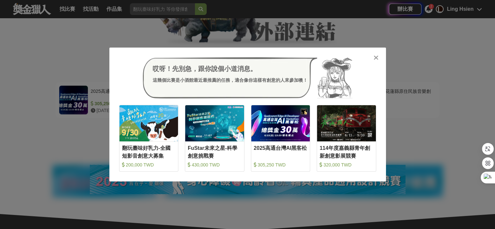
click at [376, 58] on icon at bounding box center [375, 57] width 5 height 7
